Goal: Information Seeking & Learning: Learn about a topic

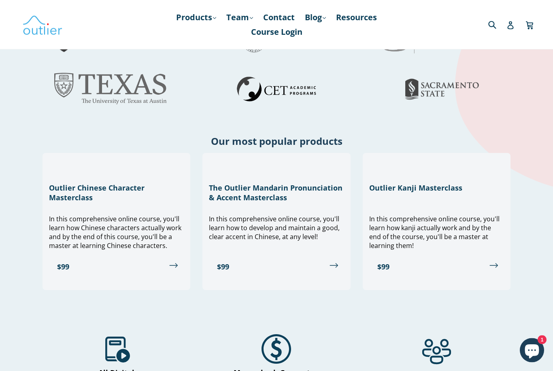
scroll to position [292, 0]
click at [69, 266] on link "$99" at bounding box center [116, 266] width 135 height 19
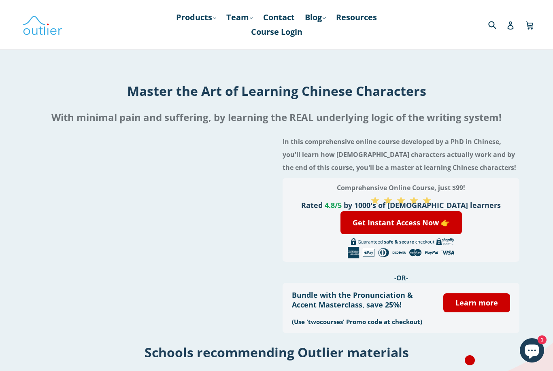
click at [218, 16] on link "Products .cls-1{fill:#231f20} expand" at bounding box center [196, 17] width 48 height 15
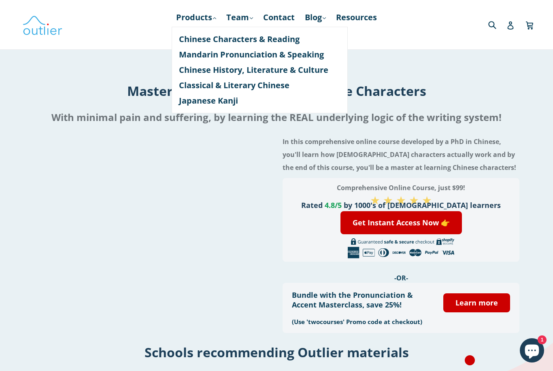
click at [200, 16] on link "Products .cls-1{fill:#231f20} expand" at bounding box center [196, 17] width 48 height 15
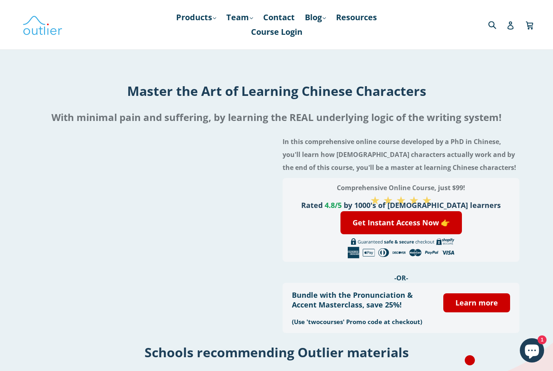
click at [196, 19] on link "Products .cls-1{fill:#231f20} expand" at bounding box center [196, 17] width 48 height 15
click at [197, 18] on link "Products .cls-1{fill:#231f20} expand" at bounding box center [196, 17] width 48 height 15
click at [42, 36] on img at bounding box center [42, 24] width 40 height 23
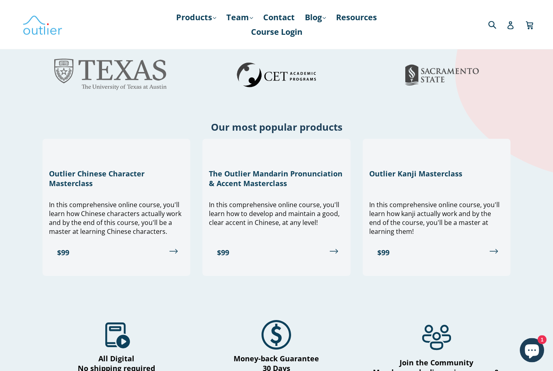
scroll to position [307, 0]
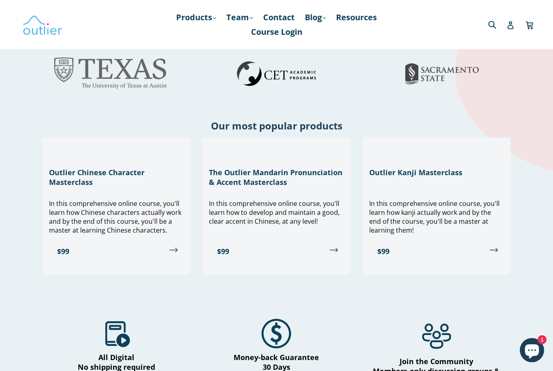
click at [309, 178] on h3 "The Outlier Mandarin Pronunciation & Accent Masterclass" at bounding box center [276, 177] width 135 height 19
click at [279, 258] on link "$99" at bounding box center [276, 251] width 135 height 19
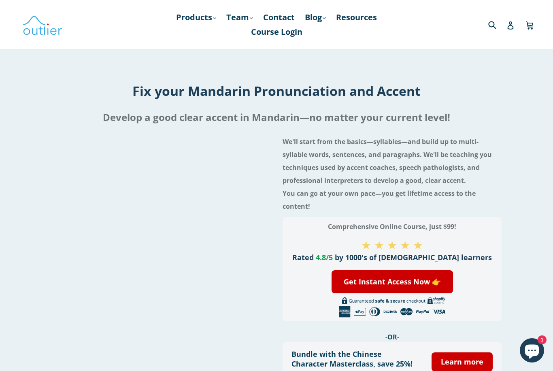
click at [258, 270] on div at bounding box center [160, 269] width 219 height 276
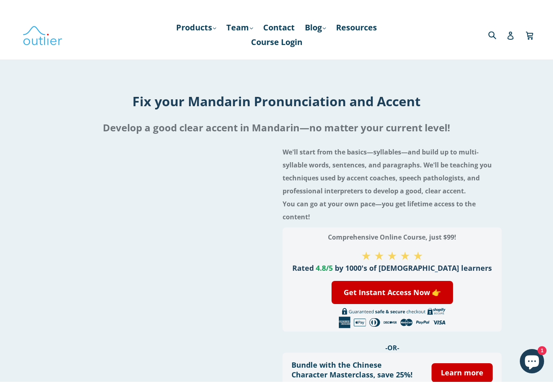
scroll to position [10, 0]
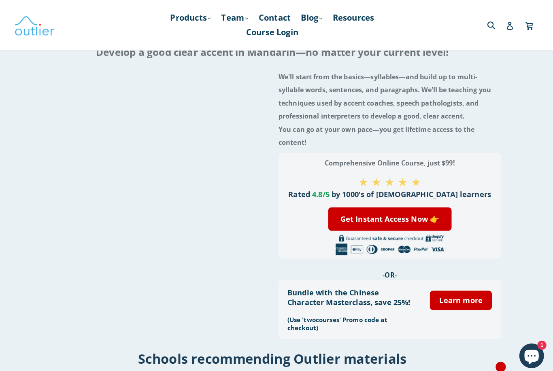
scroll to position [0, 0]
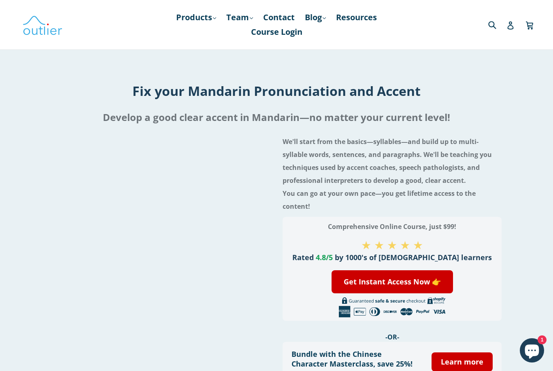
click at [414, 332] on div "We'll start from the basics—syllables—and build up to multi-syllable words, sen…" at bounding box center [392, 269] width 219 height 276
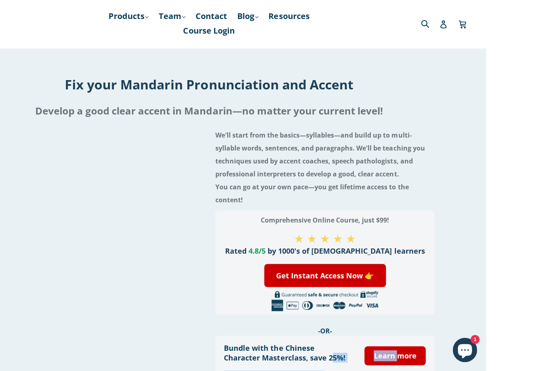
scroll to position [172, 0]
